Goal: Task Accomplishment & Management: Use online tool/utility

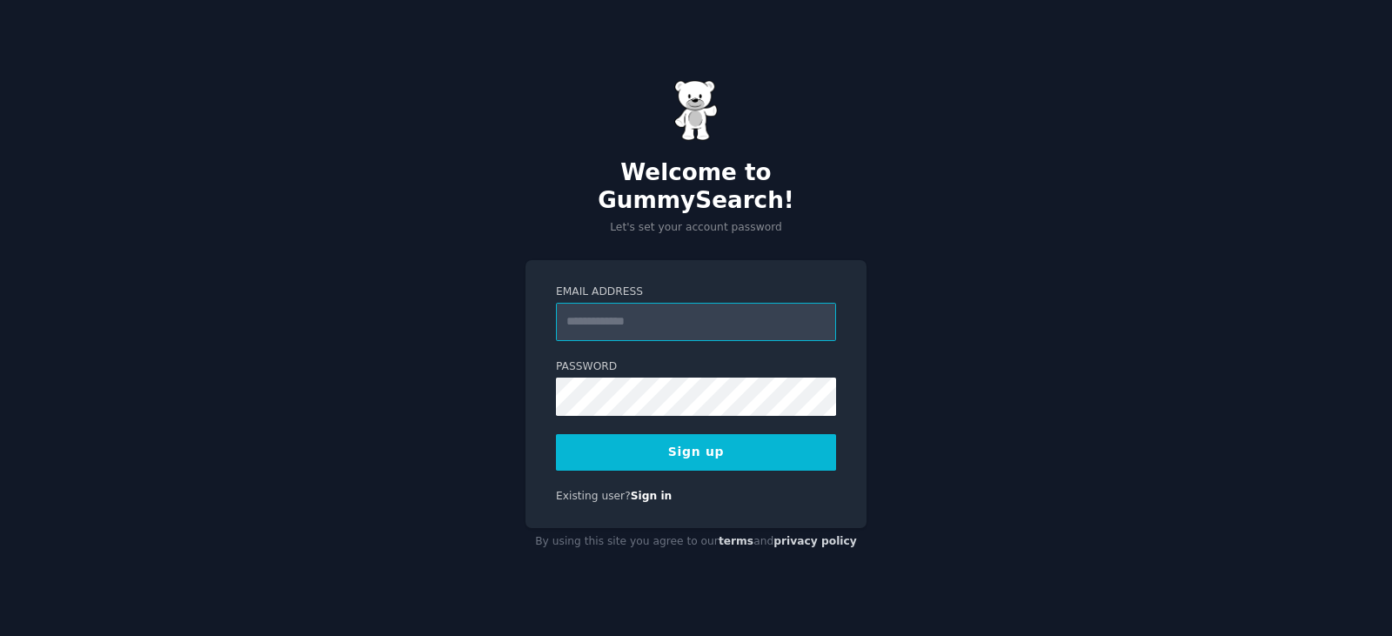
click at [720, 306] on input "Email Address" at bounding box center [696, 322] width 280 height 38
type input "**********"
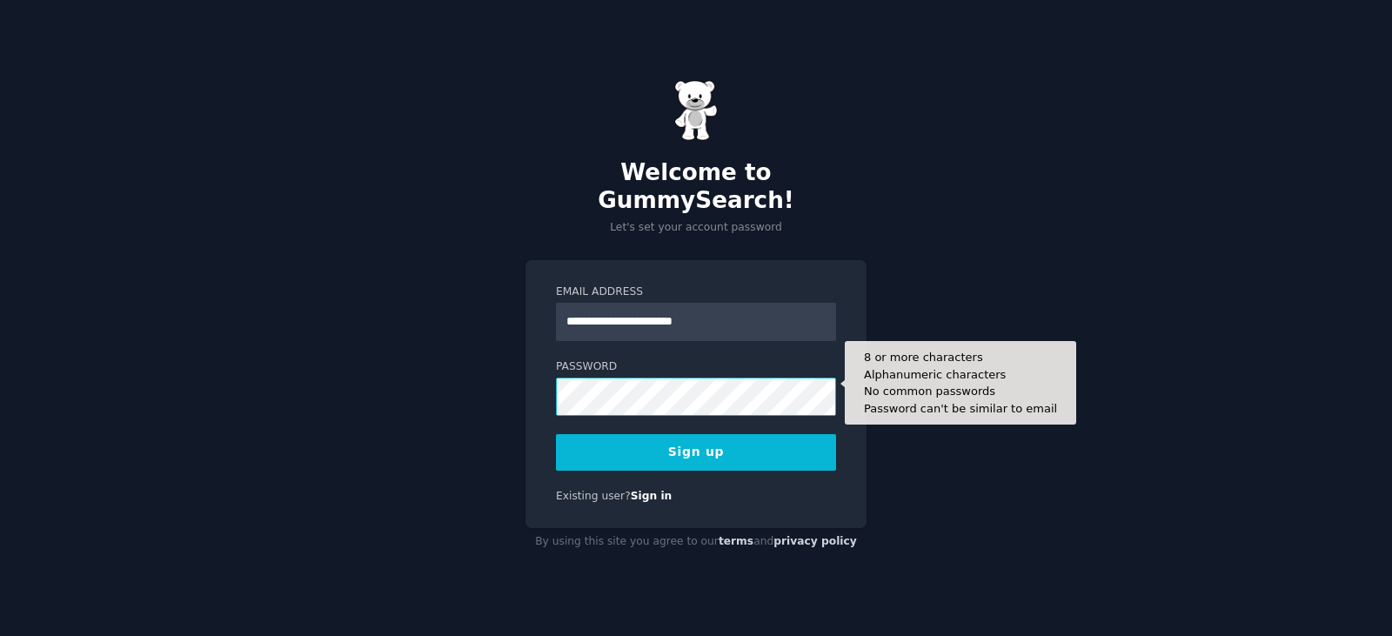
click at [556, 434] on button "Sign up" at bounding box center [696, 452] width 280 height 37
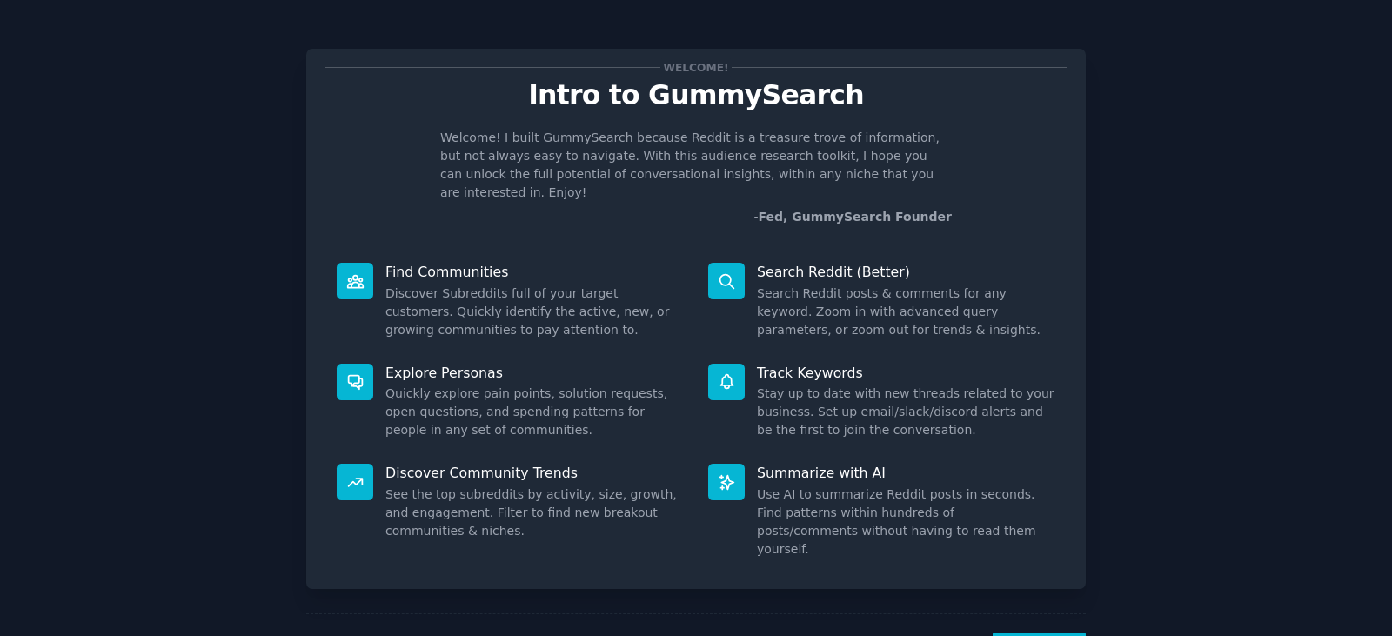
scroll to position [45, 0]
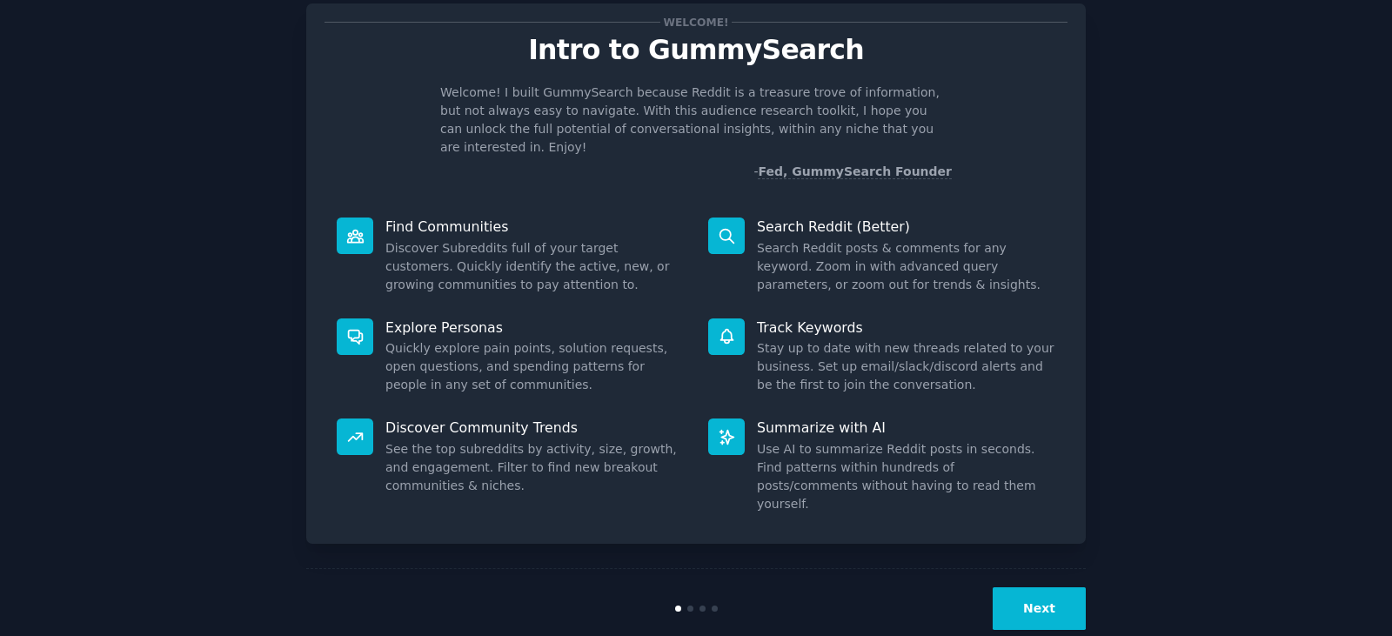
click at [1025, 587] on button "Next" at bounding box center [1039, 608] width 93 height 43
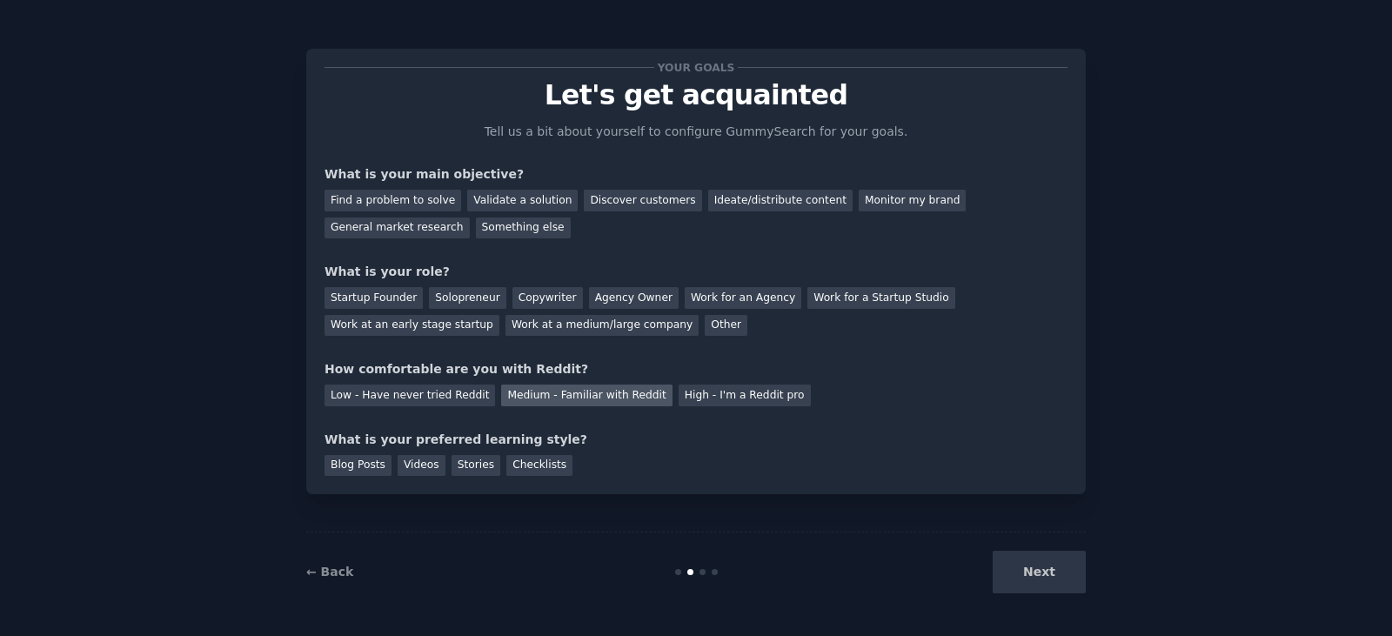
click at [599, 403] on div "Medium - Familiar with Reddit" at bounding box center [586, 396] width 171 height 22
click at [1036, 567] on div "Next" at bounding box center [956, 572] width 260 height 43
click at [506, 325] on div "Work at a medium/large company" at bounding box center [602, 326] width 193 height 22
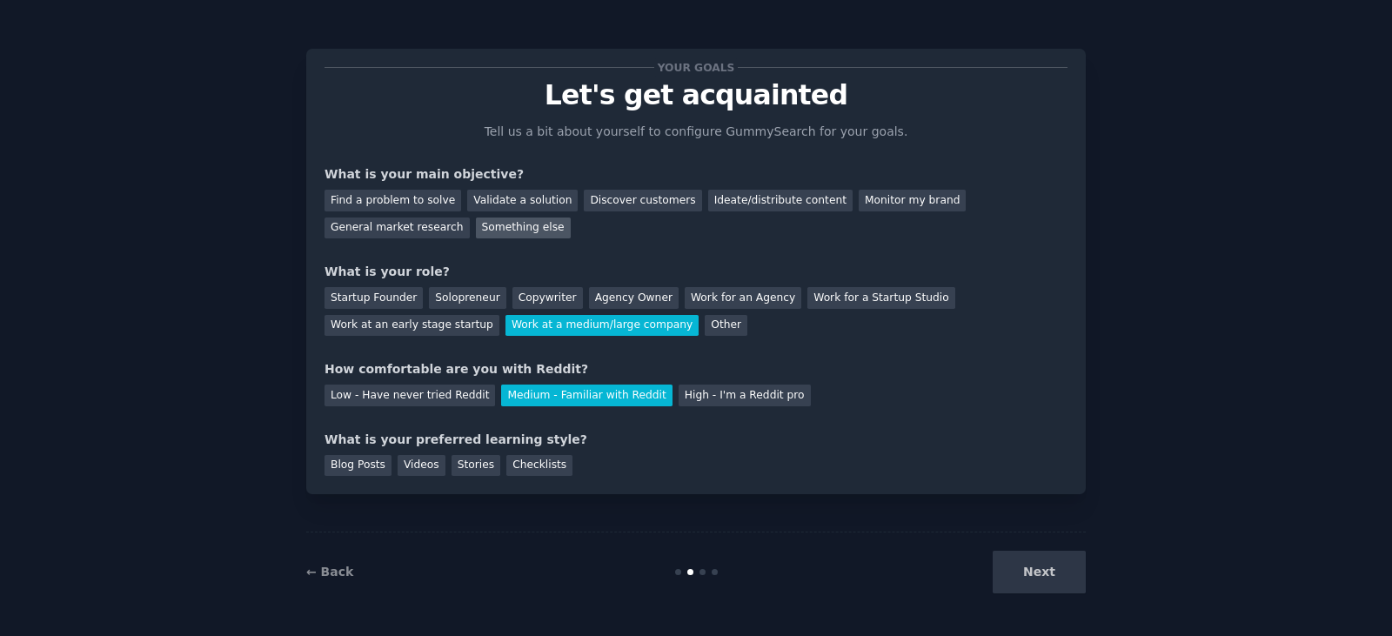
click at [476, 231] on div "Something else" at bounding box center [523, 229] width 95 height 22
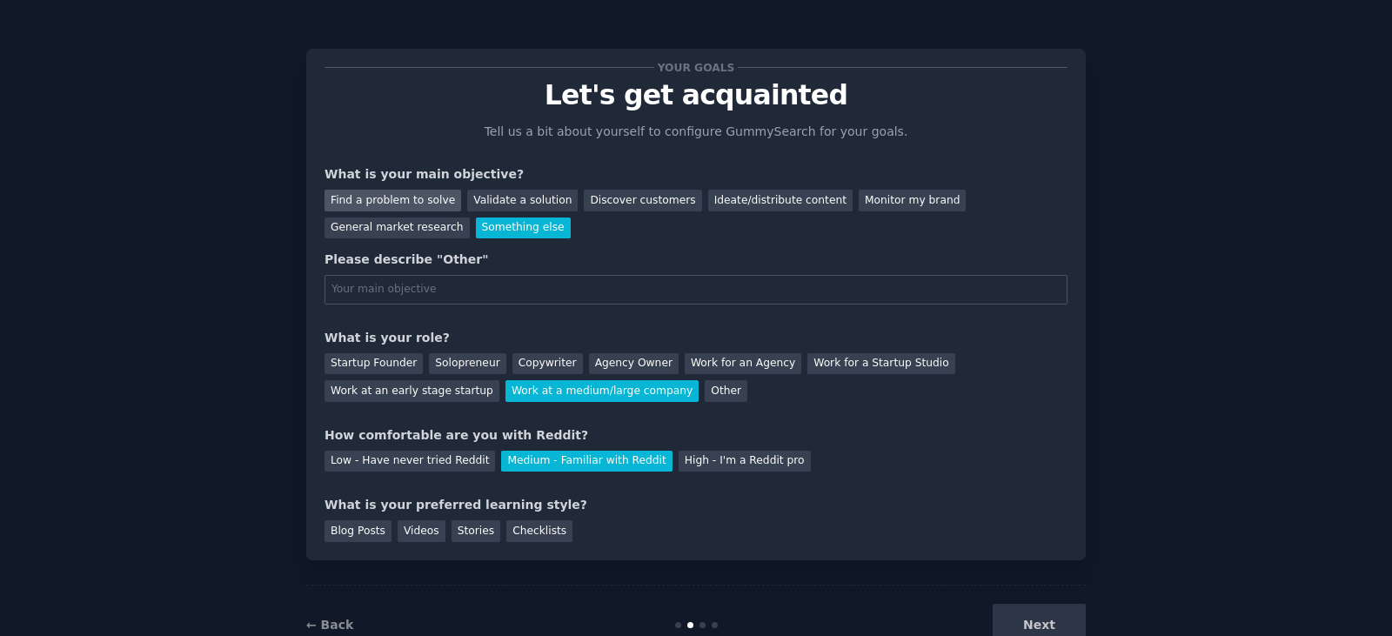
click at [394, 201] on div "Find a problem to solve" at bounding box center [393, 201] width 137 height 22
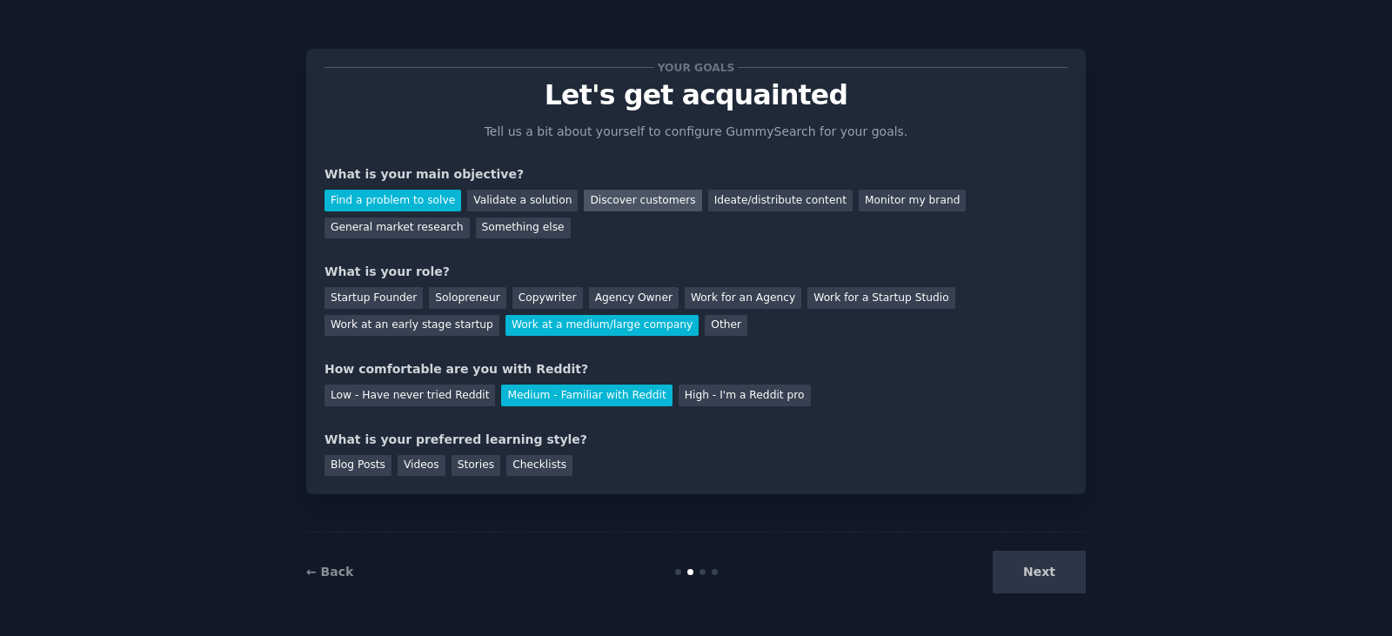
click at [634, 202] on div "Discover customers" at bounding box center [642, 201] width 117 height 22
click at [469, 468] on div "Stories" at bounding box center [476, 466] width 49 height 22
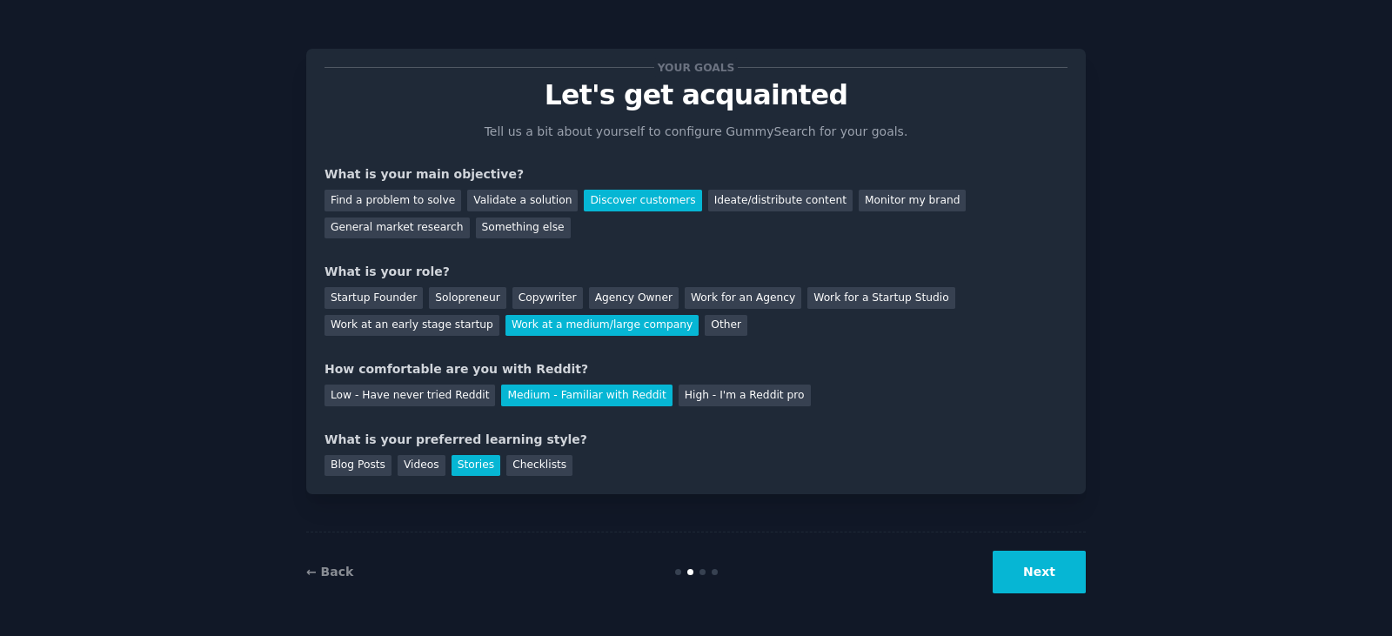
click at [1076, 564] on button "Next" at bounding box center [1039, 572] width 93 height 43
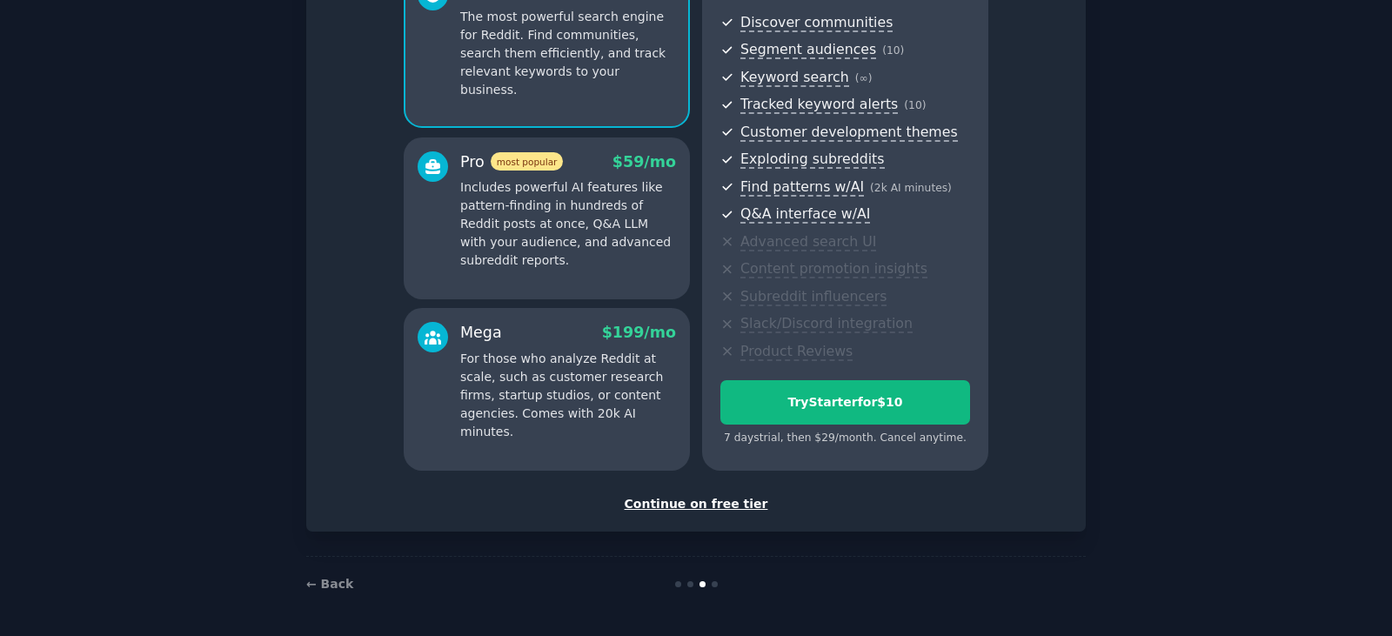
scroll to position [103, 0]
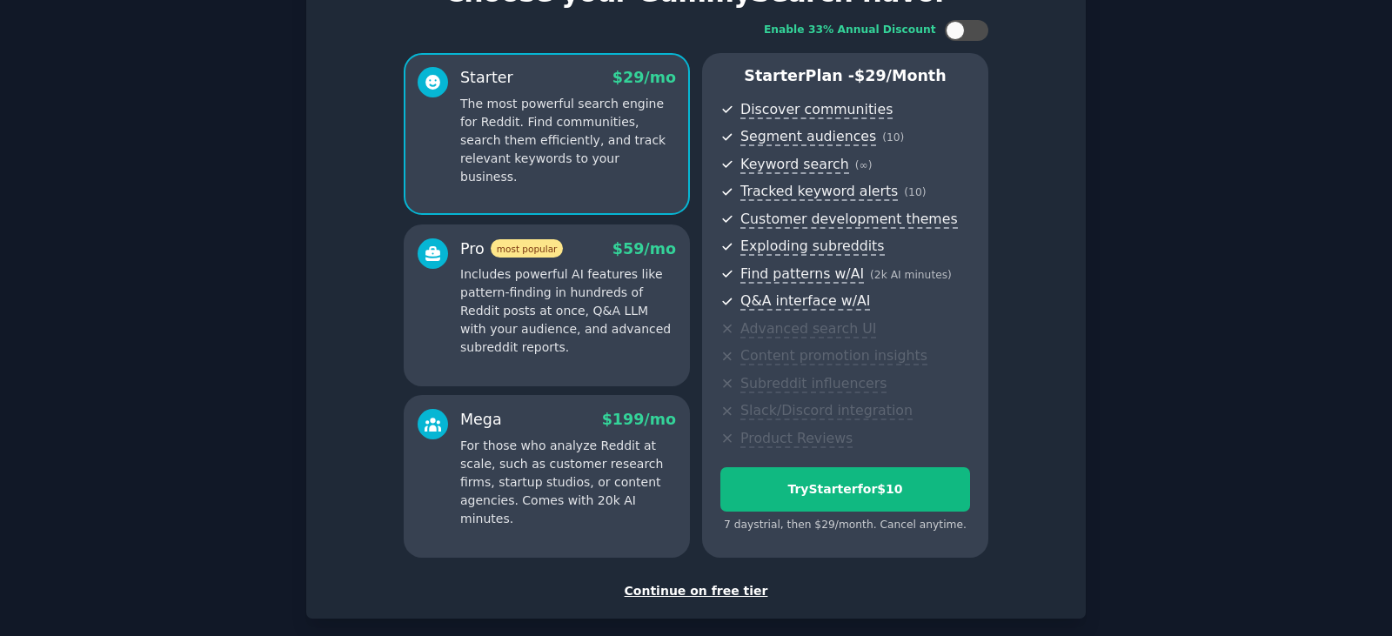
click at [730, 596] on div "Continue on free tier" at bounding box center [696, 591] width 743 height 18
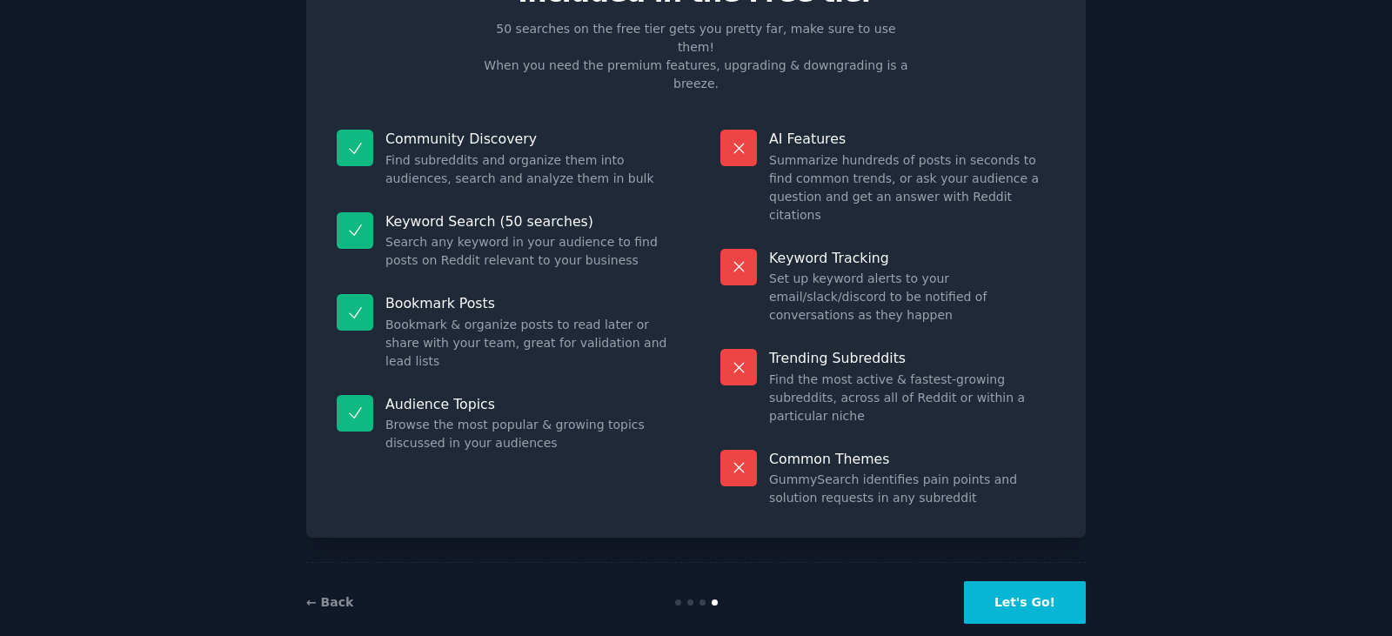
scroll to position [42, 0]
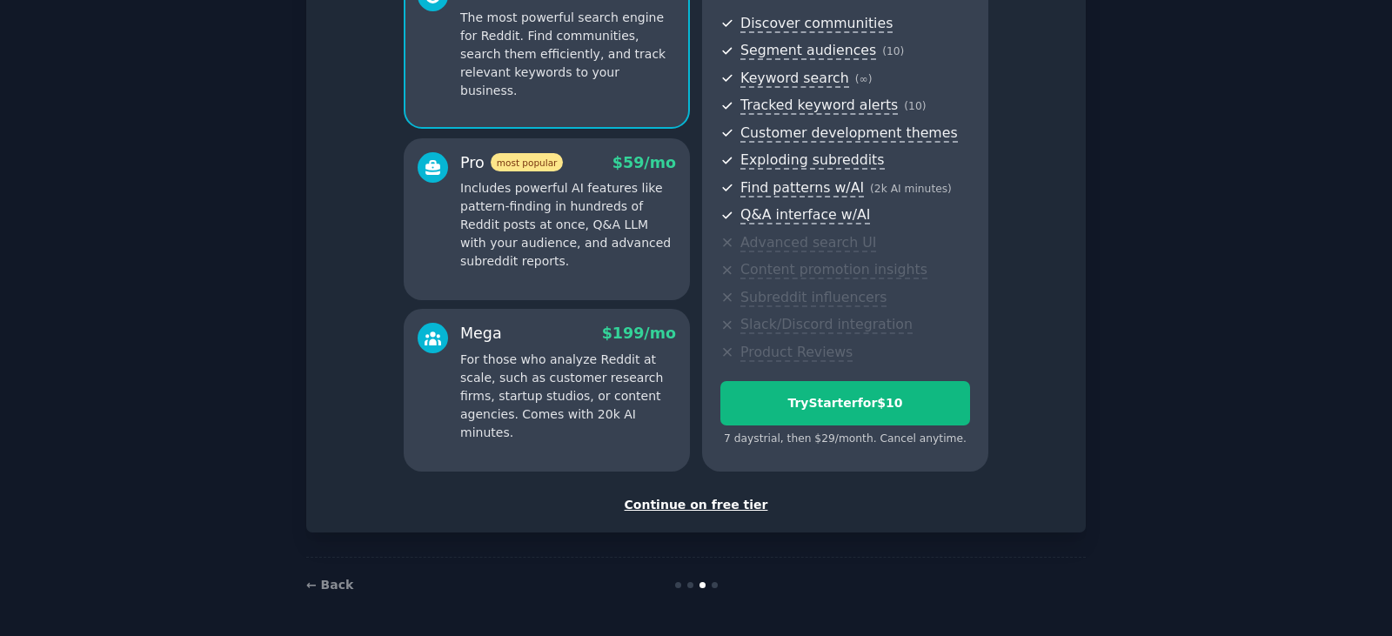
scroll to position [190, 0]
click at [727, 506] on div "Continue on free tier" at bounding box center [696, 504] width 743 height 18
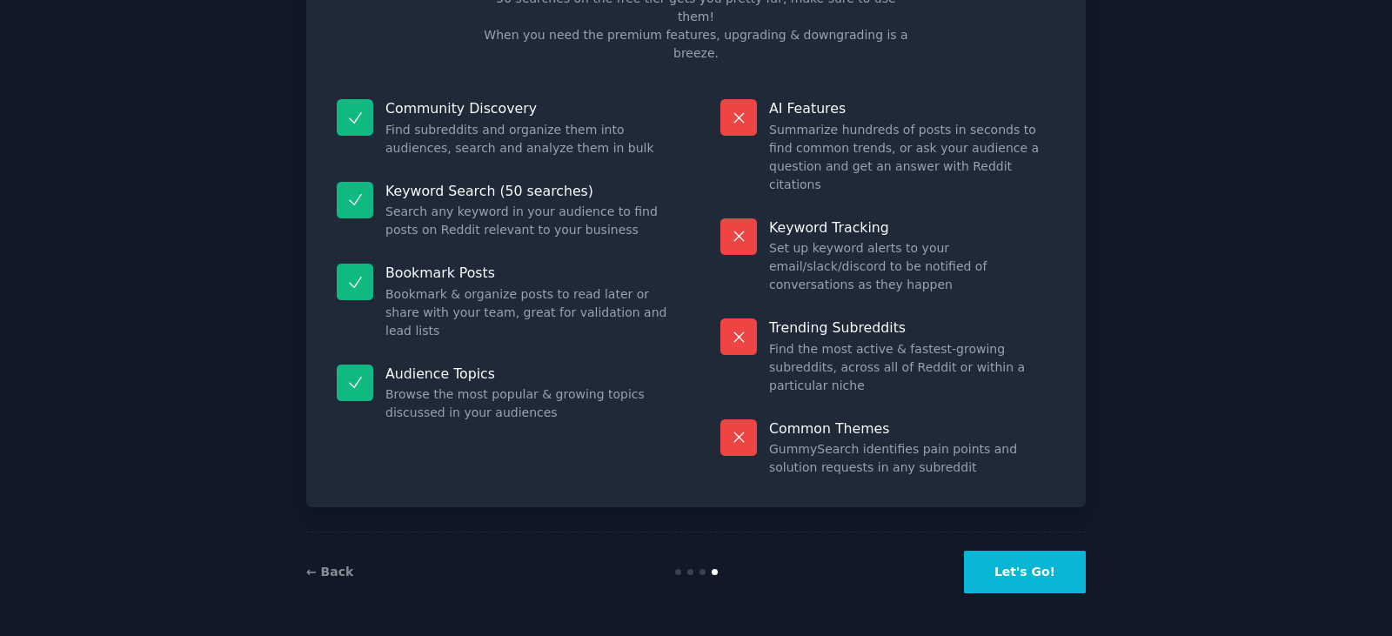
scroll to position [42, 0]
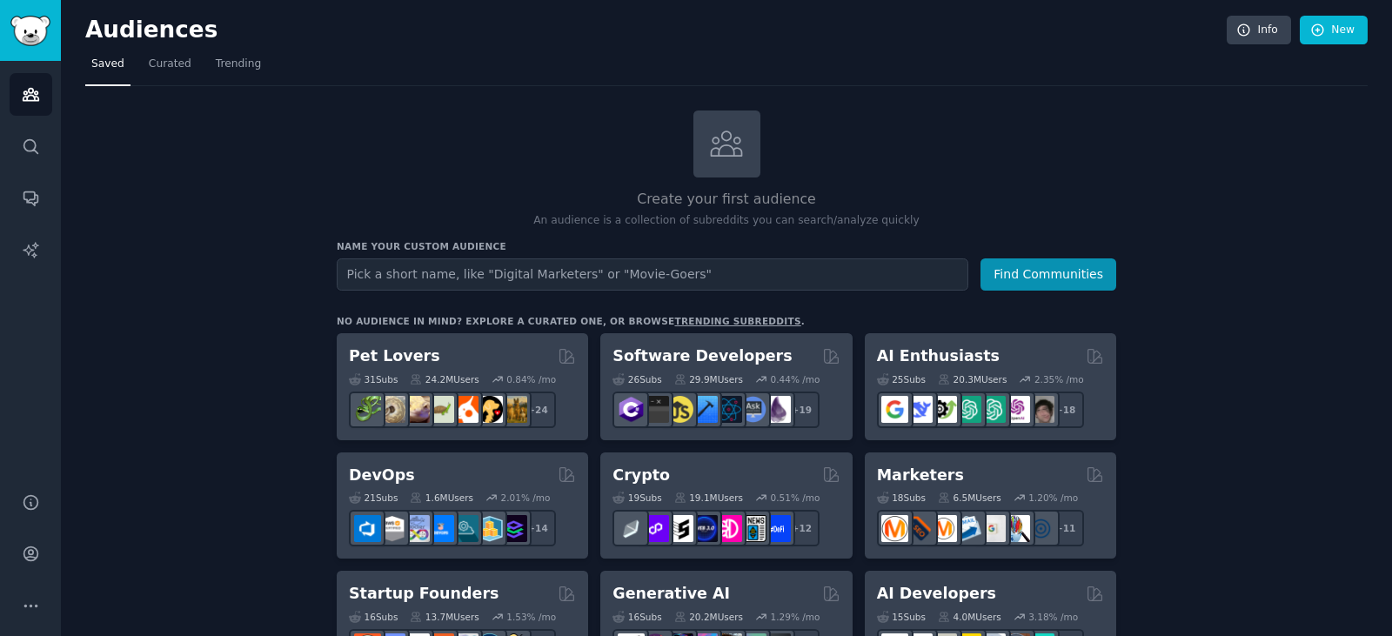
click at [745, 275] on input "text" at bounding box center [653, 274] width 632 height 32
type input "sports enthusiant"
click at [1064, 271] on button "Find Communities" at bounding box center [1049, 274] width 136 height 32
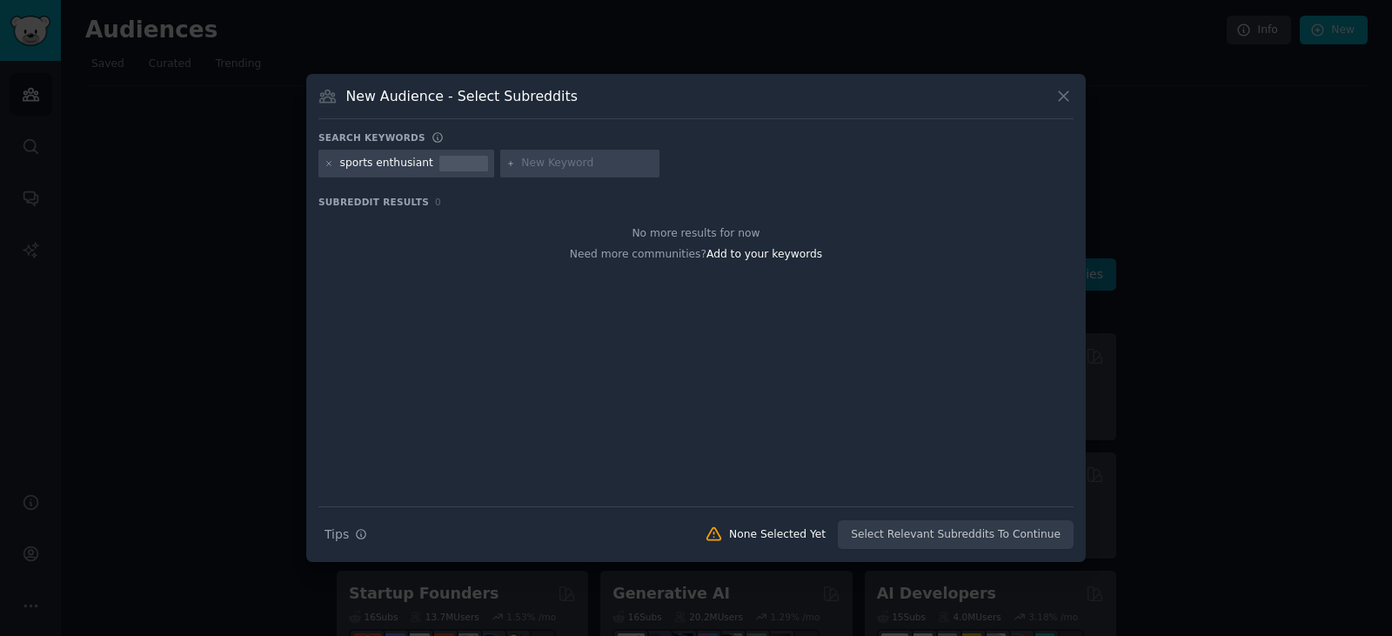
click at [327, 162] on icon at bounding box center [330, 164] width 10 height 10
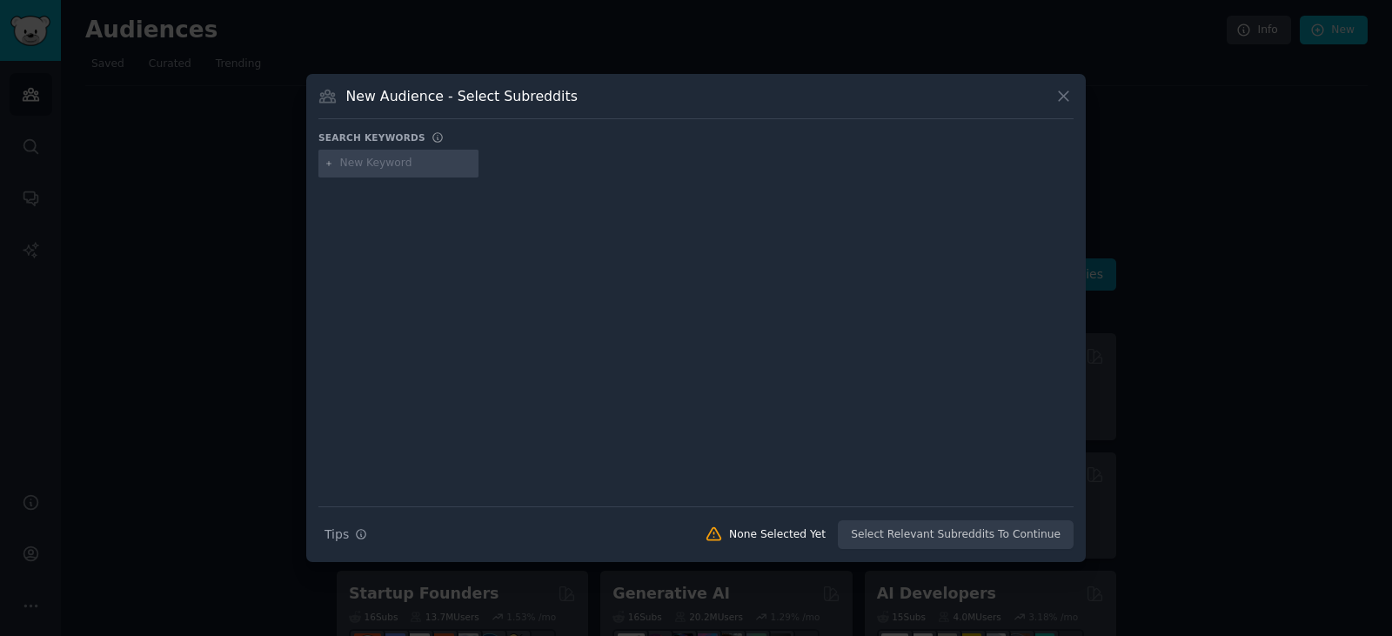
click at [401, 154] on div at bounding box center [399, 164] width 160 height 28
click at [404, 161] on input "text" at bounding box center [406, 164] width 132 height 16
type input "sports"
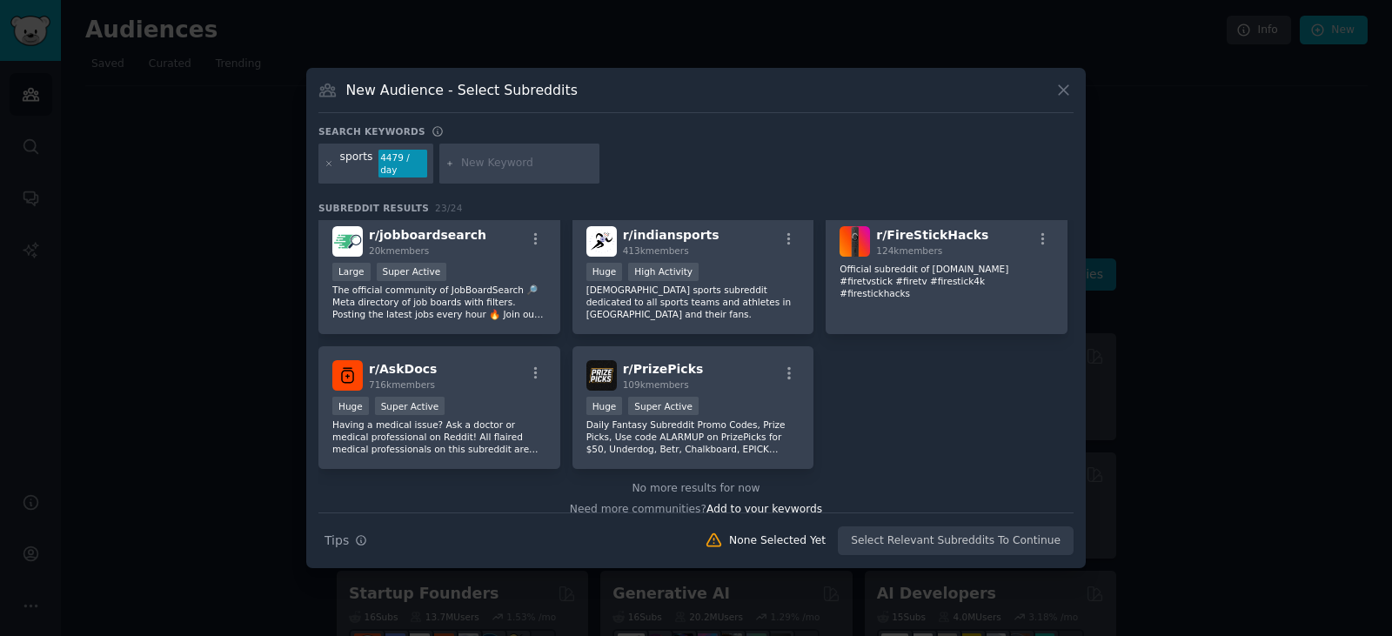
scroll to position [820, 0]
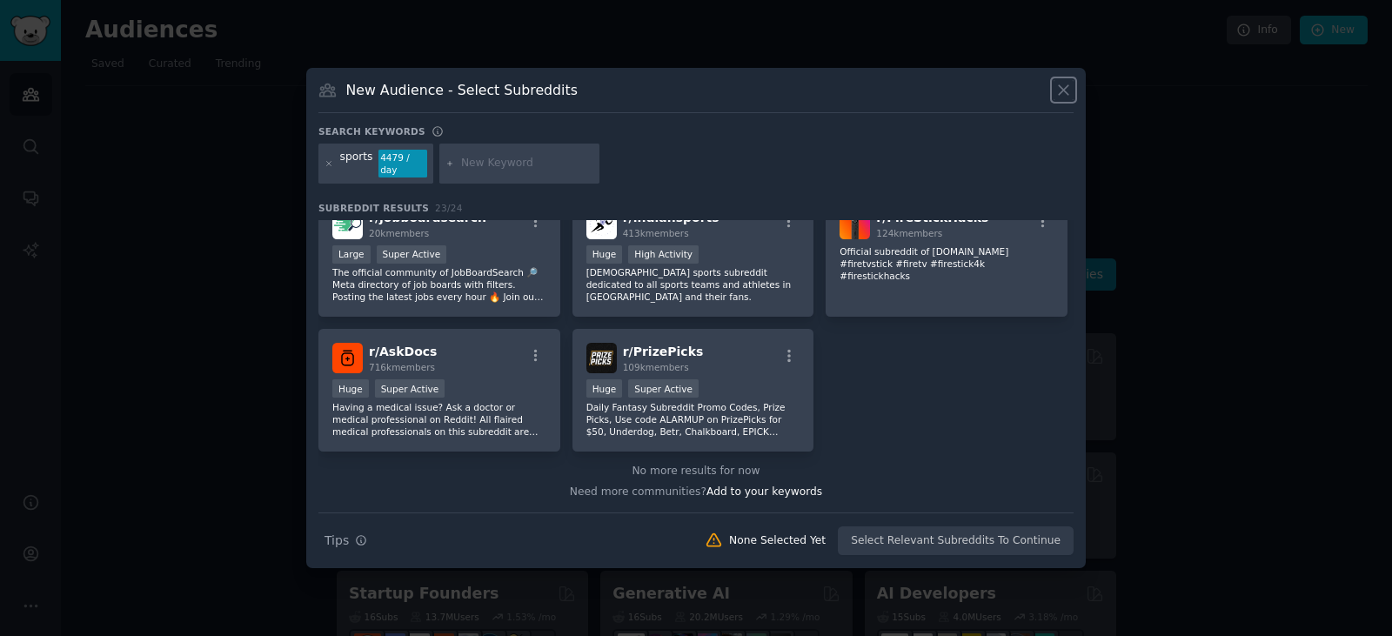
click at [1063, 99] on icon at bounding box center [1064, 90] width 18 height 18
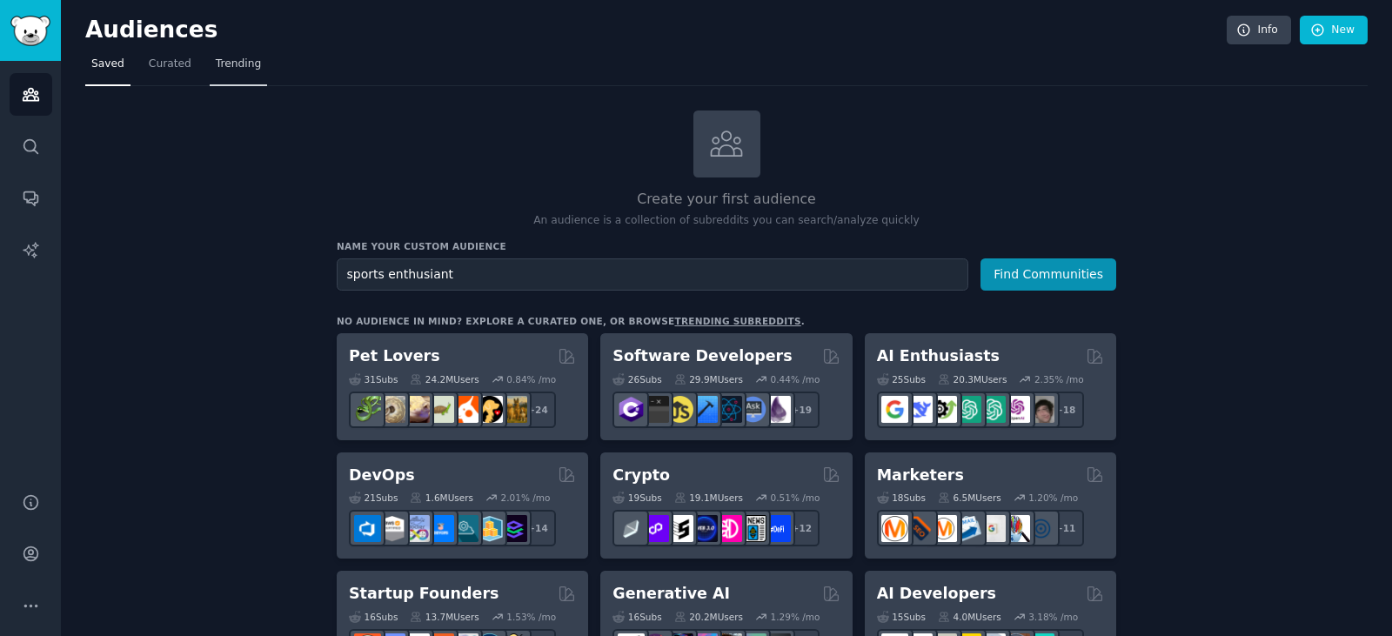
click at [230, 66] on span "Trending" at bounding box center [238, 65] width 45 height 16
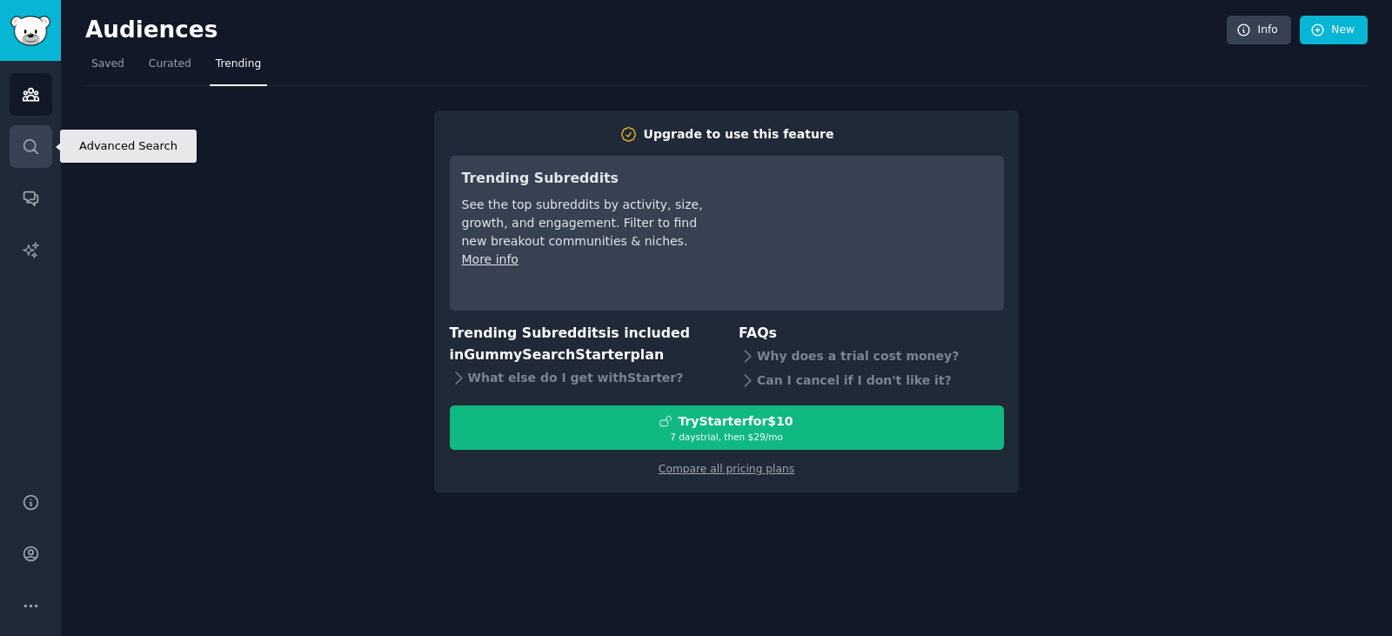
click at [41, 150] on link "Search" at bounding box center [31, 146] width 43 height 43
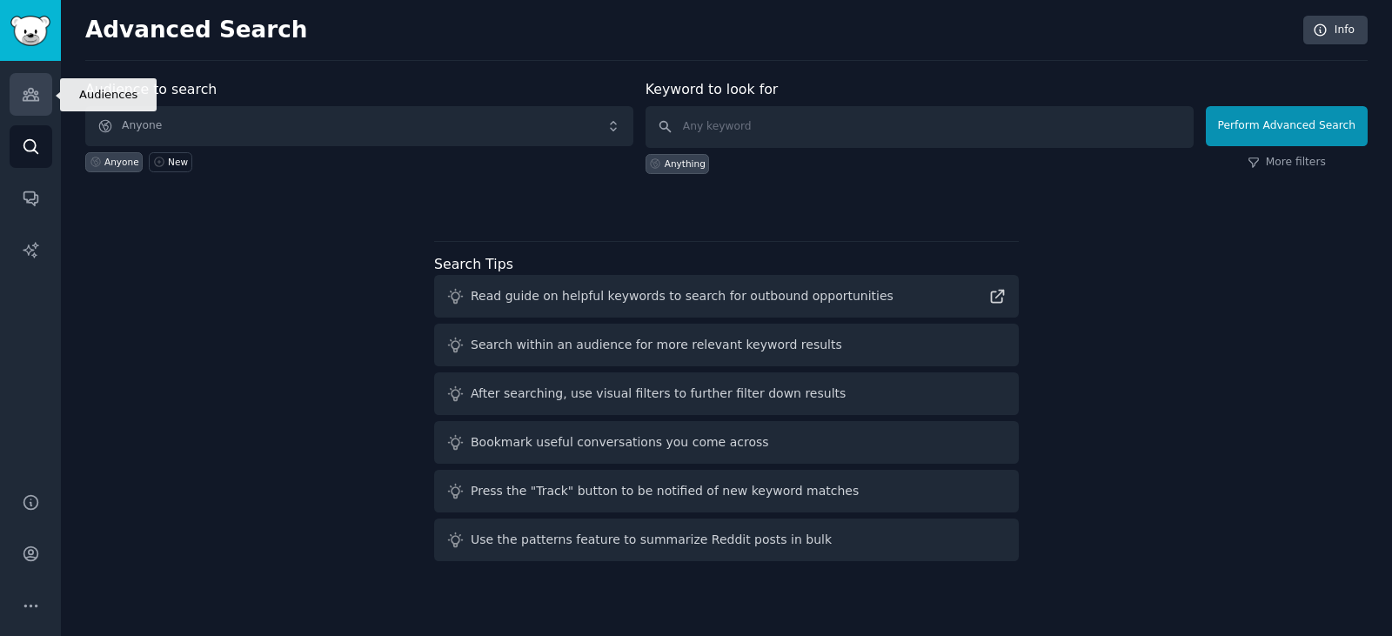
click at [27, 90] on icon "Sidebar" at bounding box center [31, 94] width 18 height 18
